Goal: Task Accomplishment & Management: Use online tool/utility

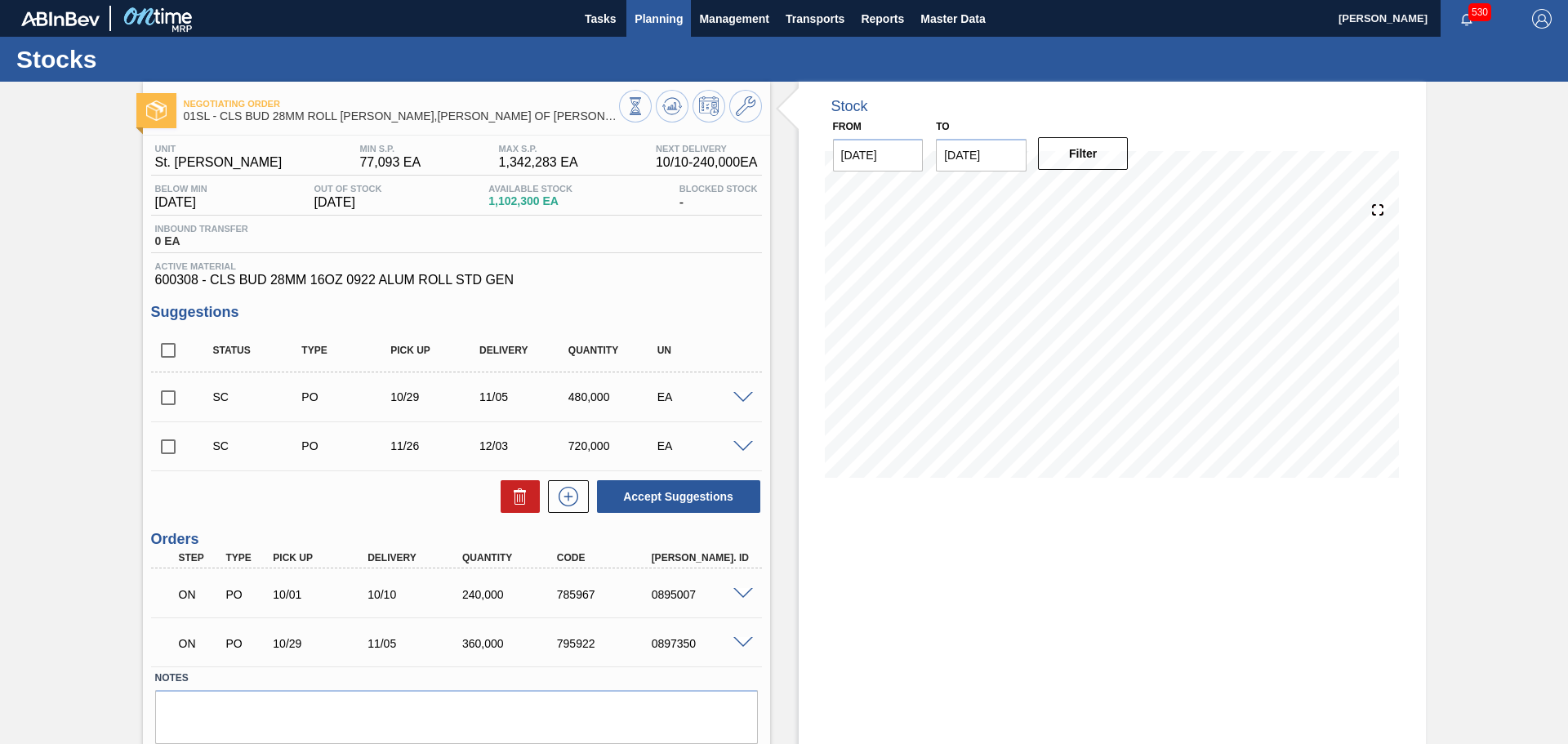
click at [655, 13] on span "Planning" at bounding box center [659, 18] width 48 height 19
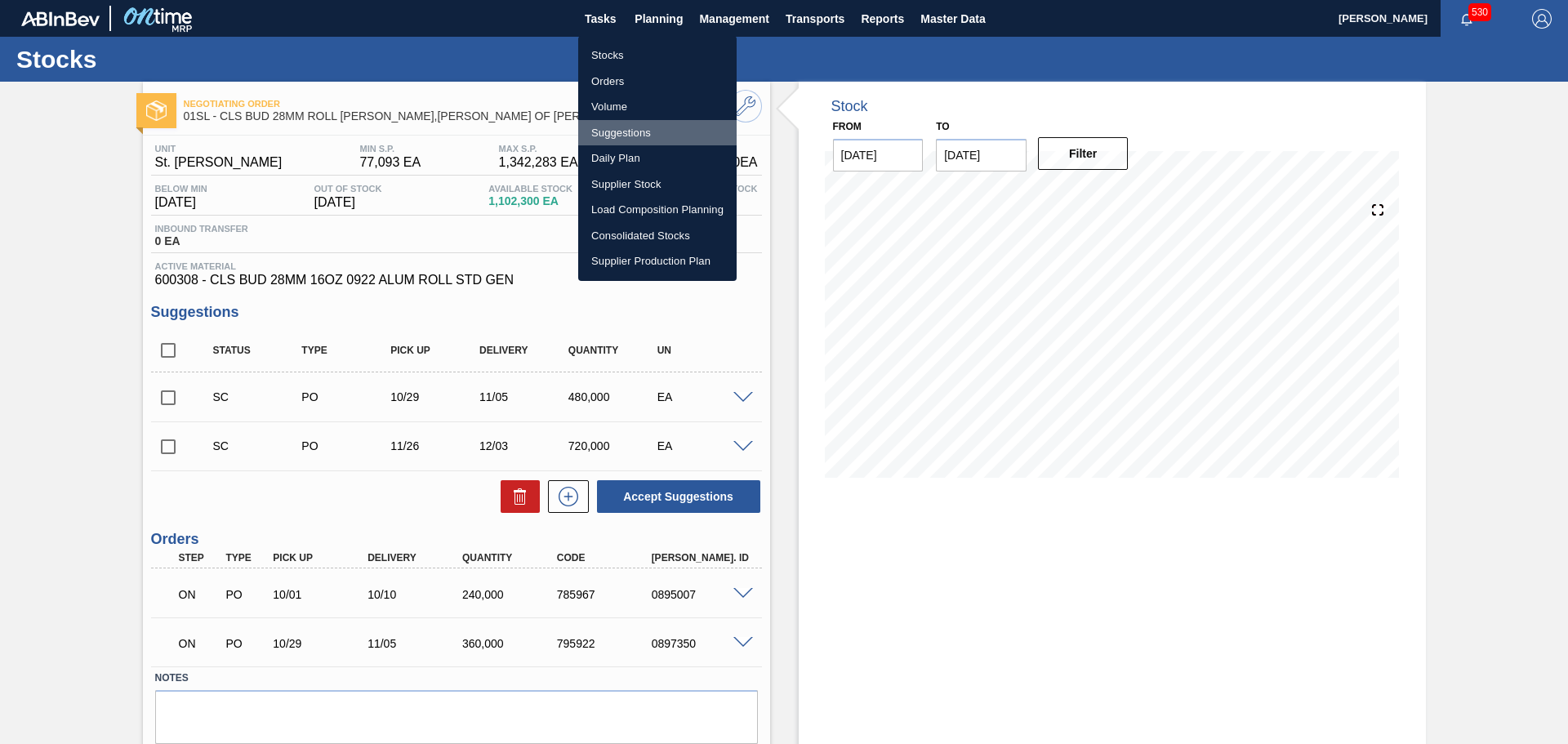
click at [640, 132] on li "Suggestions" at bounding box center [657, 133] width 158 height 26
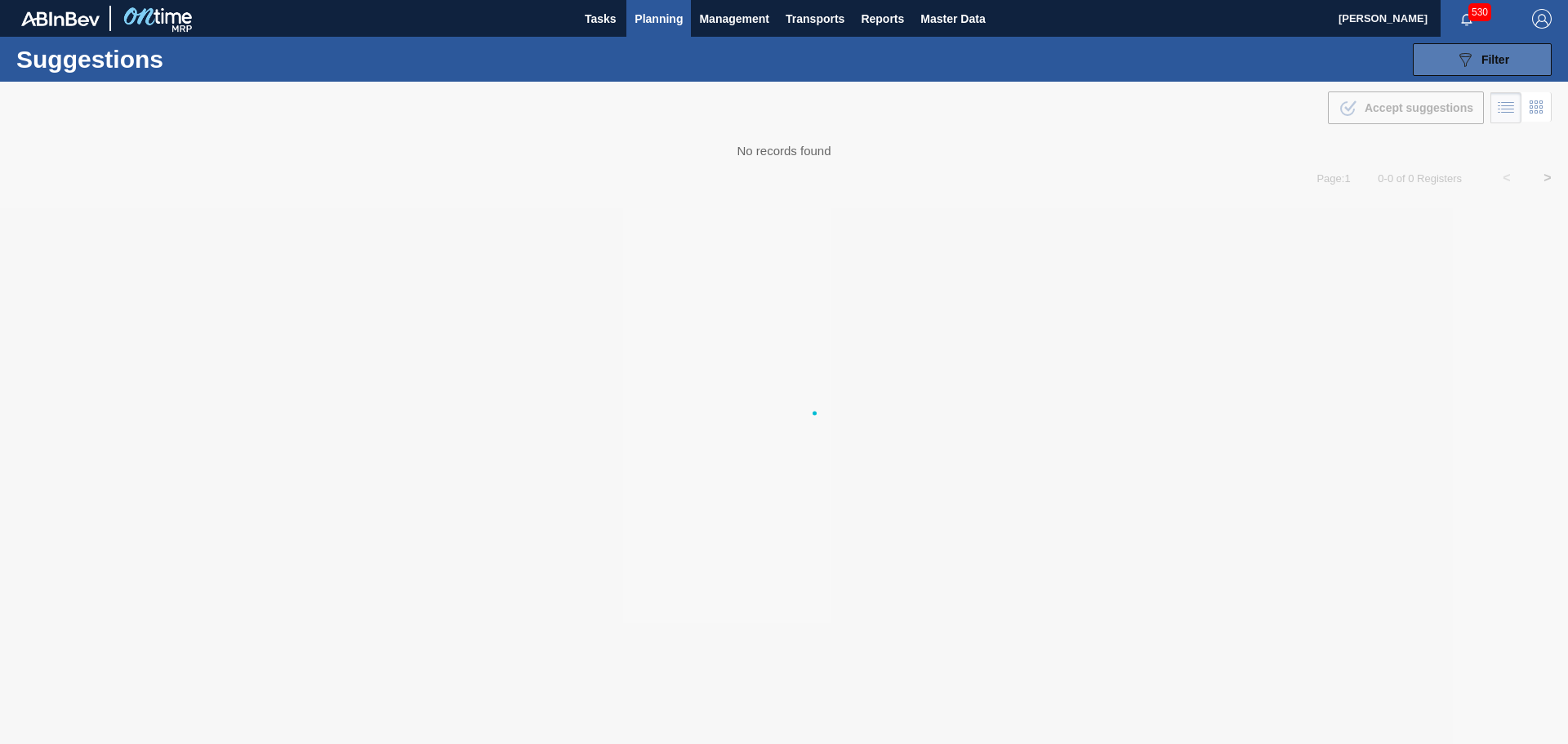
click at [1467, 69] on button "089F7B8B-B2A5-4AFE-B5C0-19BA573D28AC Filter" at bounding box center [1482, 60] width 139 height 33
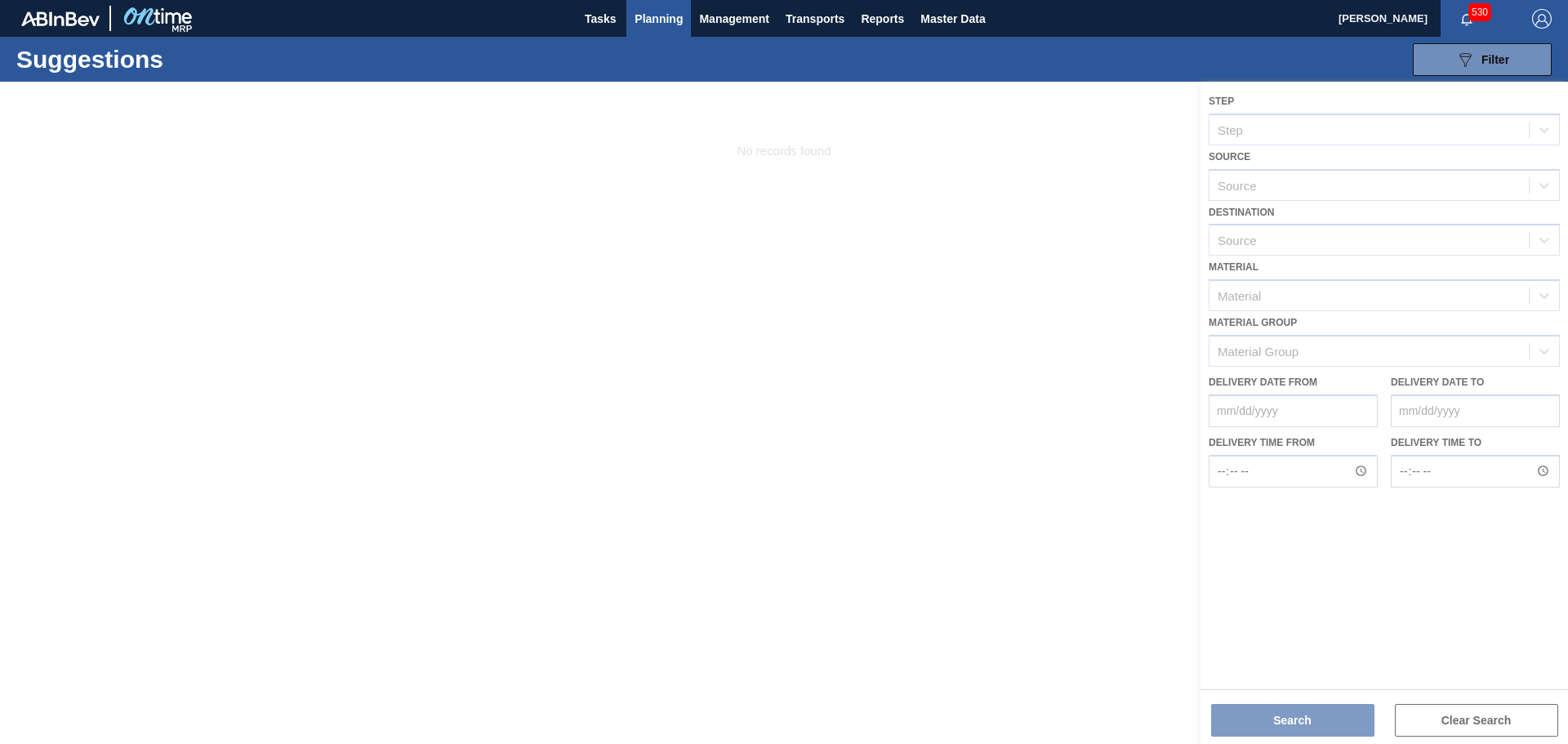
click at [960, 214] on div at bounding box center [784, 413] width 1568 height 663
click at [1044, 214] on div at bounding box center [784, 413] width 1568 height 663
